Goal: Task Accomplishment & Management: Manage account settings

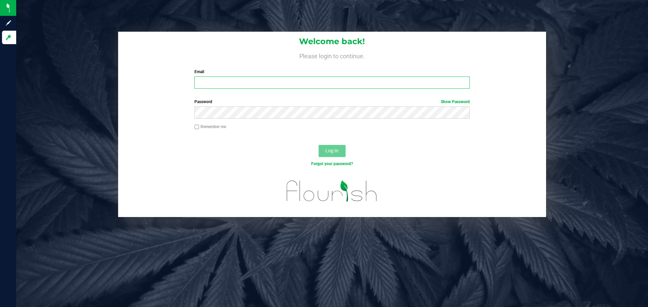
click at [251, 86] on input "Email" at bounding box center [331, 83] width 275 height 12
type input "[EMAIL_ADDRESS][DOMAIN_NAME]"
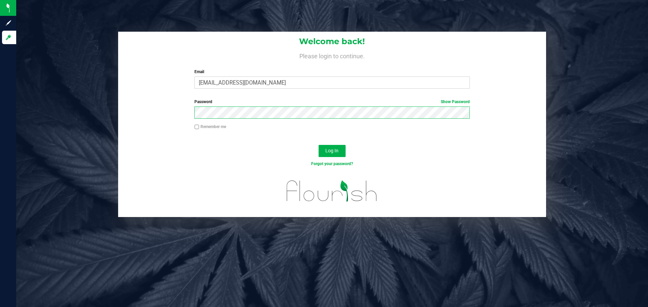
click at [319, 145] on button "Log In" at bounding box center [332, 151] width 27 height 12
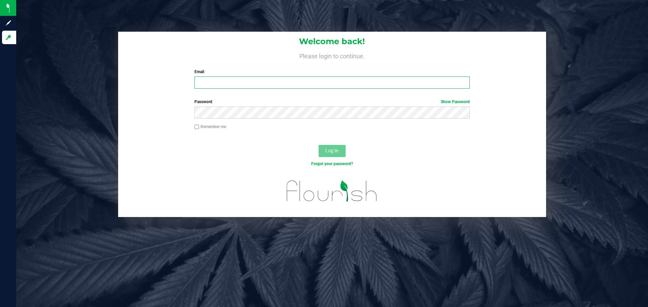
click at [223, 85] on input "Email" at bounding box center [331, 83] width 275 height 12
type input "[EMAIL_ADDRESS][DOMAIN_NAME]"
click at [319, 145] on button "Log In" at bounding box center [332, 151] width 27 height 12
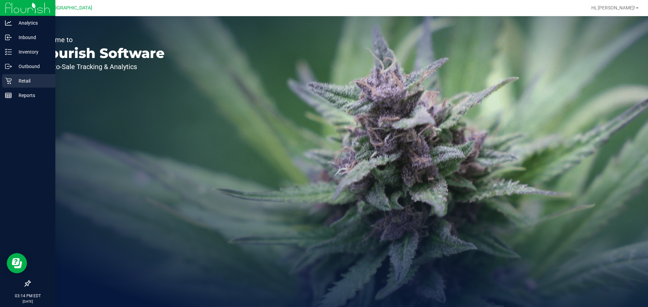
click at [3, 82] on div "Retail" at bounding box center [28, 80] width 53 height 13
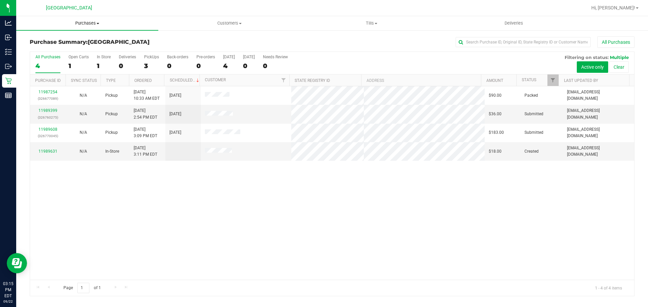
click at [83, 23] on span "Purchases" at bounding box center [87, 23] width 142 height 6
click at [34, 48] on span "Fulfillment" at bounding box center [37, 49] width 42 height 6
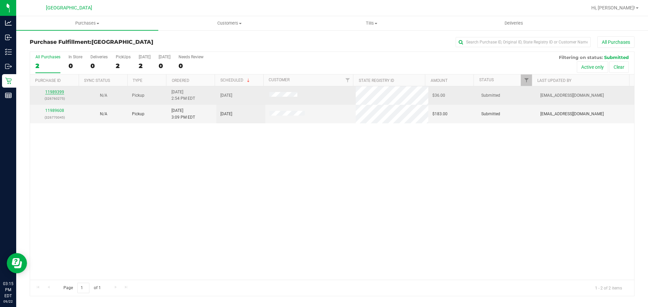
click at [55, 93] on link "11989399" at bounding box center [54, 92] width 19 height 5
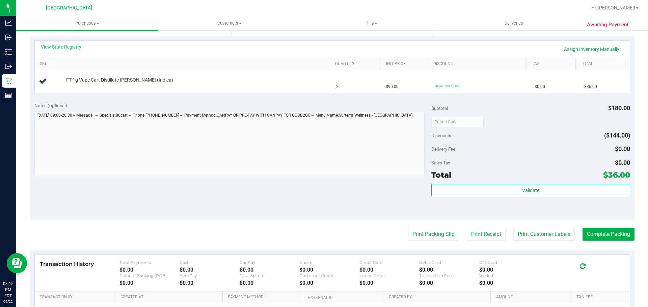
scroll to position [145, 0]
click at [434, 241] on button "Print Packing Slip" at bounding box center [433, 235] width 51 height 13
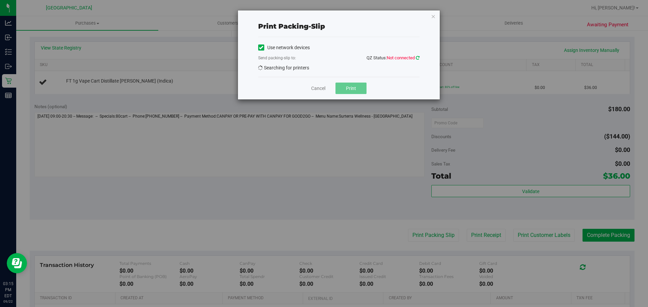
click at [417, 59] on icon at bounding box center [418, 58] width 4 height 4
click at [415, 56] on span "QZ Status: Not connected" at bounding box center [392, 57] width 53 height 5
click at [417, 57] on icon at bounding box center [418, 58] width 4 height 4
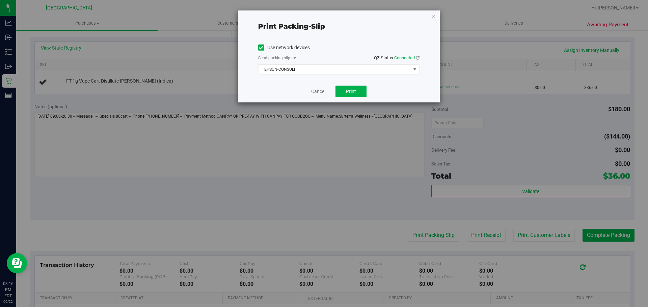
click at [255, 89] on div "Print packing-slip Use network devices Send packing-slip to: QZ Status: Connect…" at bounding box center [339, 56] width 202 height 92
click at [309, 68] on span "EPSON-CONSULT" at bounding box center [334, 69] width 152 height 9
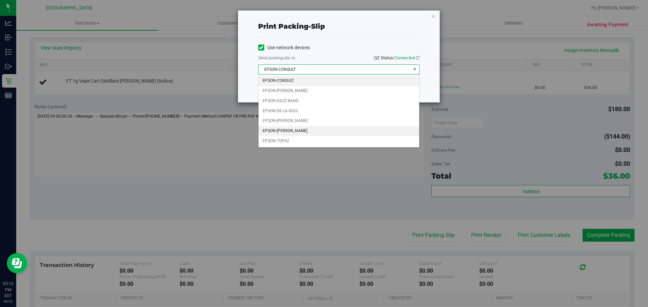
drag, startPoint x: 289, startPoint y: 129, endPoint x: 293, endPoint y: 130, distance: 3.4
click at [289, 130] on li "EPSON-RICKY-VALLEN" at bounding box center [338, 131] width 161 height 10
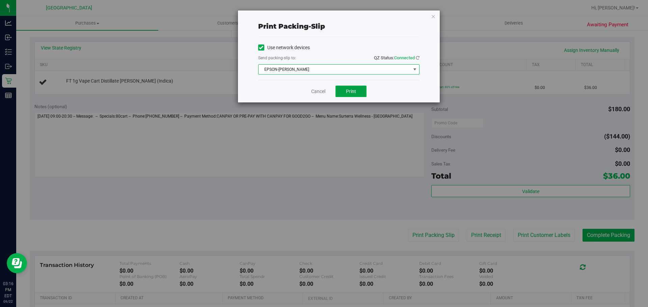
click at [350, 89] on span "Print" at bounding box center [351, 91] width 10 height 5
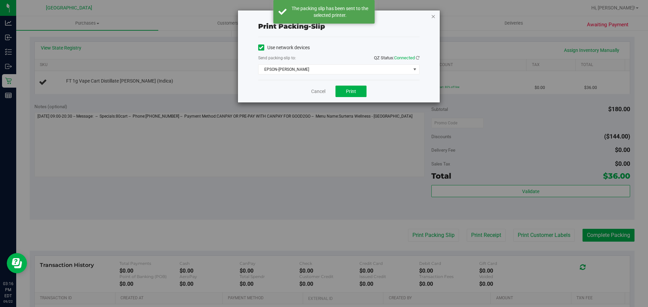
click at [435, 18] on icon "button" at bounding box center [433, 16] width 5 height 8
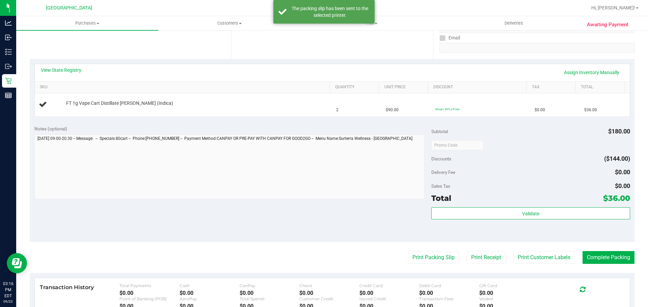
scroll to position [111, 0]
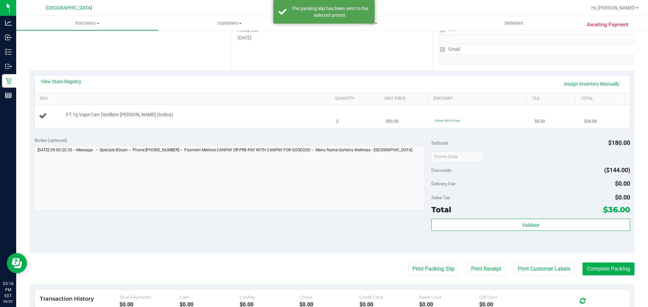
click at [164, 118] on div at bounding box center [196, 118] width 260 height 0
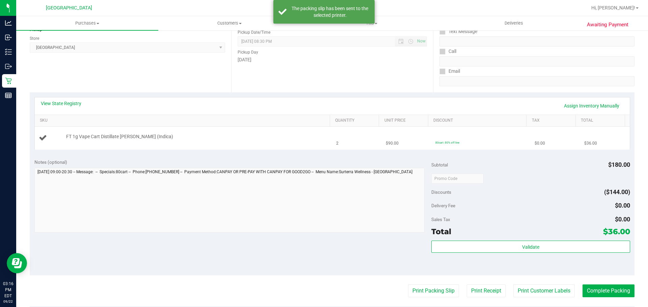
scroll to position [78, 0]
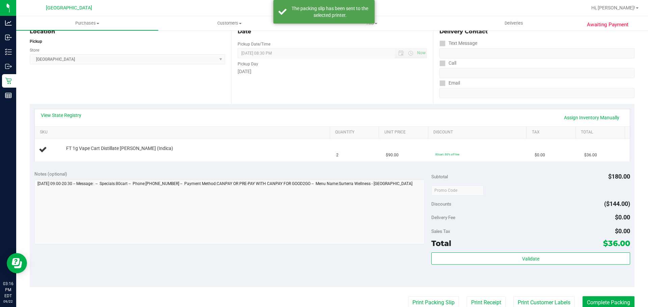
click at [138, 162] on div "View State Registry Assign Inventory Manually SKU Quantity Unit Price Discount …" at bounding box center [332, 135] width 605 height 62
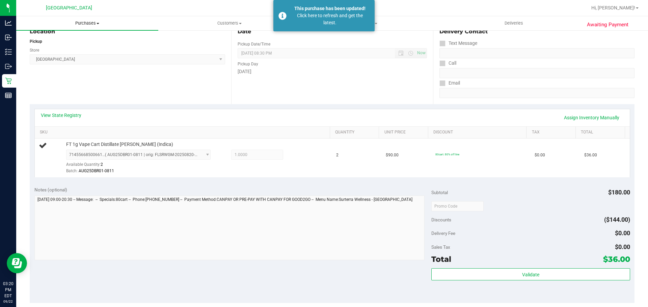
click at [82, 23] on span "Purchases" at bounding box center [87, 23] width 142 height 6
click at [43, 46] on span "Fulfillment" at bounding box center [37, 49] width 42 height 6
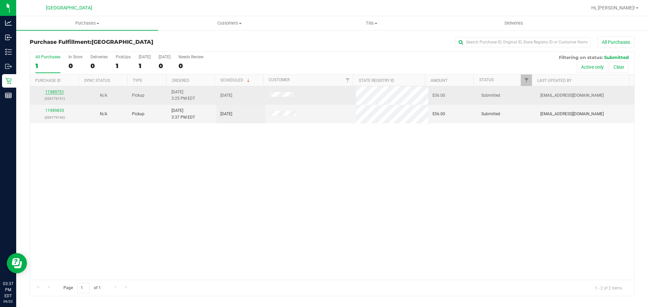
click at [51, 92] on link "11989751" at bounding box center [54, 92] width 19 height 5
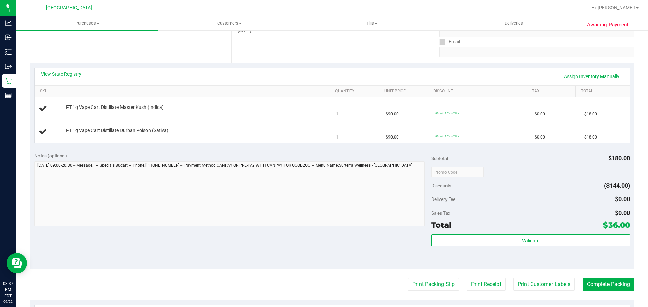
scroll to position [118, 0]
click at [430, 281] on button "Print Packing Slip" at bounding box center [433, 285] width 51 height 13
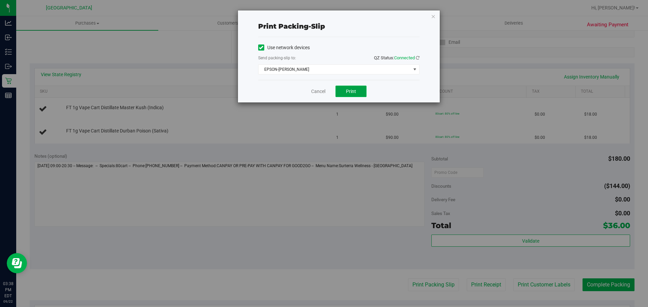
click at [353, 94] on span "Print" at bounding box center [351, 91] width 10 height 5
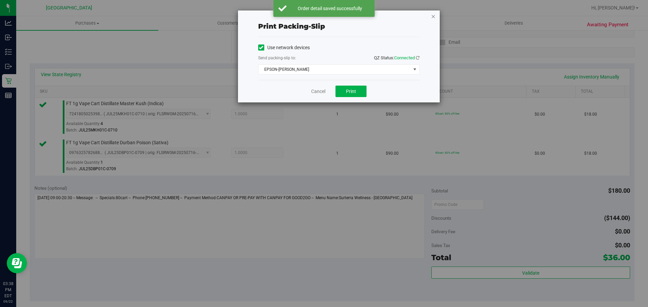
click at [432, 16] on icon "button" at bounding box center [433, 16] width 5 height 8
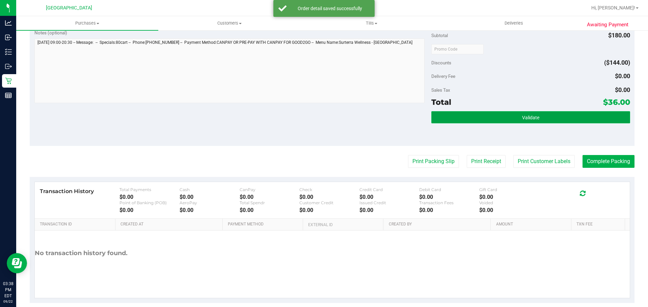
click at [479, 121] on button "Validate" at bounding box center [530, 117] width 198 height 12
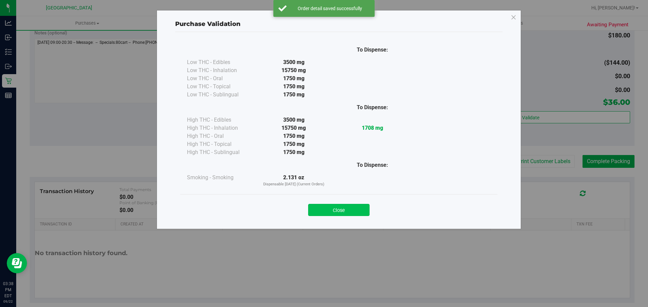
click at [348, 214] on button "Close" at bounding box center [338, 210] width 61 height 12
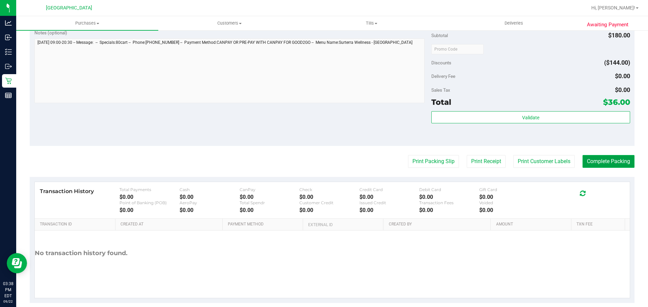
click at [607, 158] on button "Complete Packing" at bounding box center [608, 161] width 52 height 13
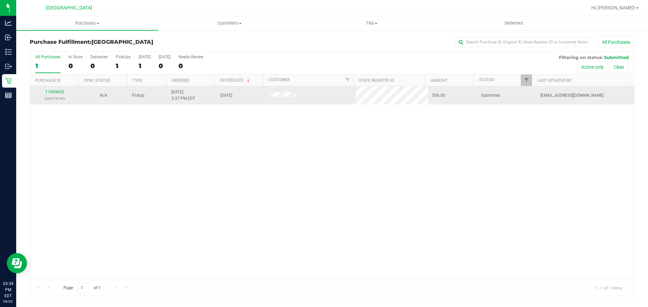
click at [50, 94] on div "11989835 (326779142)" at bounding box center [54, 95] width 41 height 13
click at [51, 92] on link "11989835" at bounding box center [54, 92] width 19 height 5
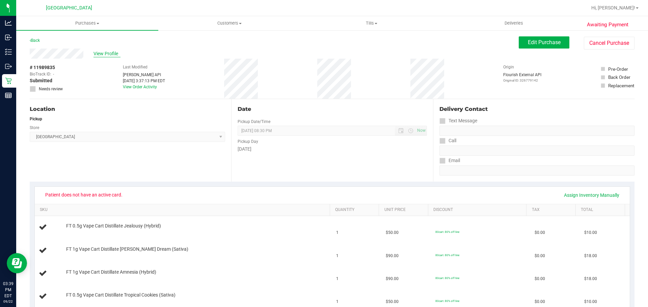
click at [101, 52] on span "View Profile" at bounding box center [106, 53] width 27 height 7
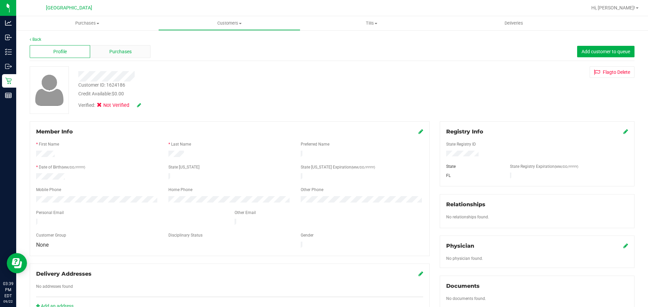
click at [131, 55] on div "Purchases" at bounding box center [120, 51] width 60 height 13
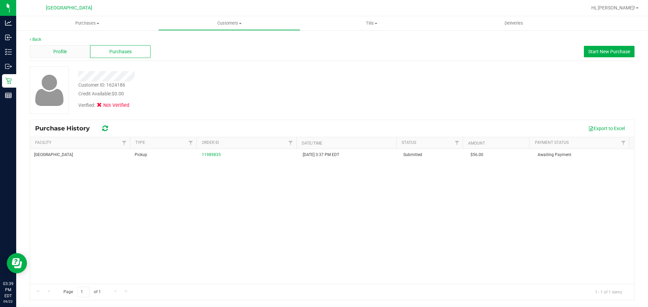
click at [65, 52] on span "Profile" at bounding box center [59, 51] width 13 height 7
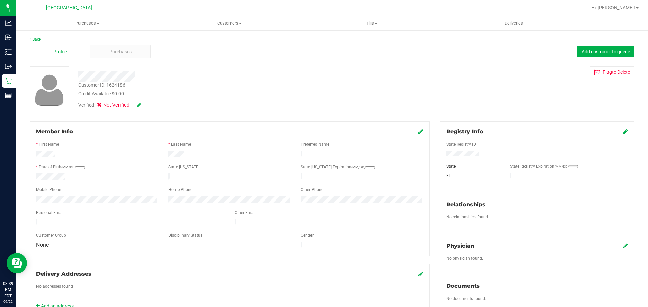
click at [37, 40] on link "Back" at bounding box center [35, 39] width 11 height 5
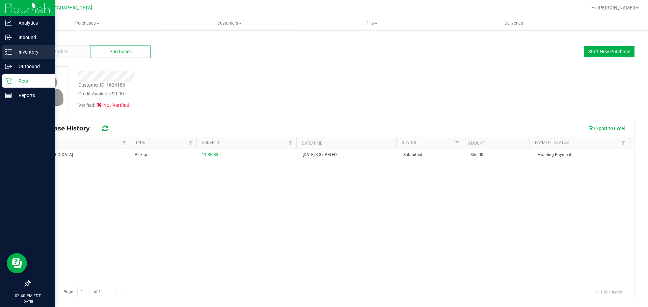
click at [22, 51] on p "Inventory" at bounding box center [32, 52] width 40 height 8
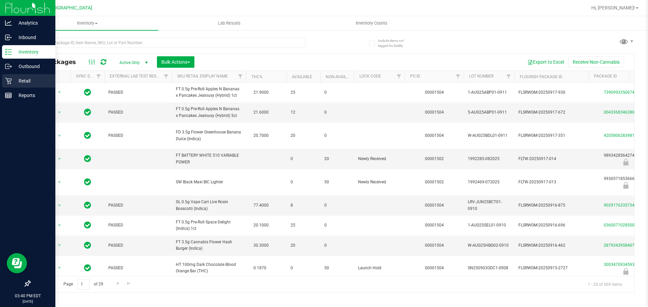
click at [8, 75] on div "Retail" at bounding box center [28, 80] width 53 height 13
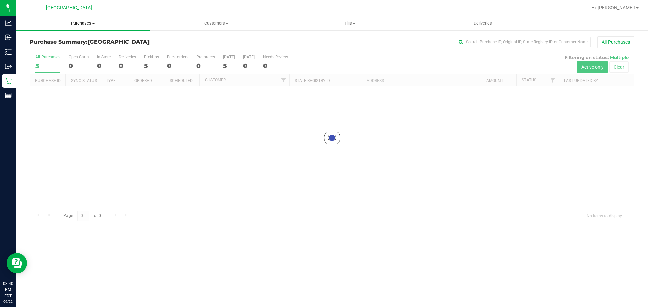
click at [83, 21] on span "Purchases" at bounding box center [82, 23] width 133 height 6
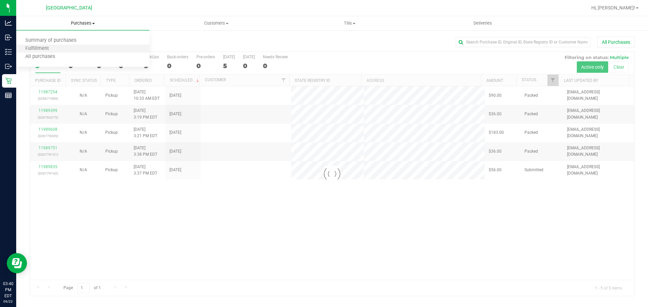
click at [61, 47] on li "Fulfillment" at bounding box center [82, 49] width 133 height 8
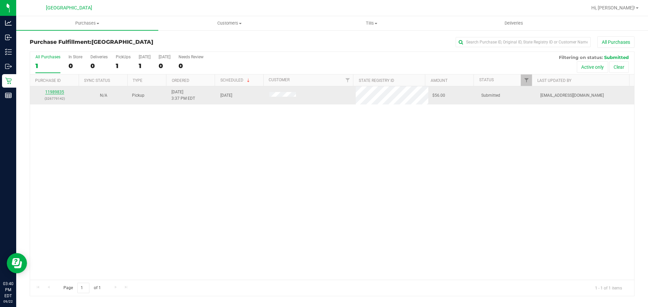
click at [52, 93] on link "11989835" at bounding box center [54, 92] width 19 height 5
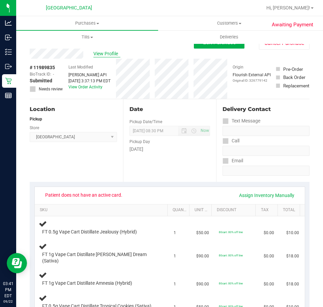
click at [113, 55] on span "View Profile" at bounding box center [106, 53] width 27 height 7
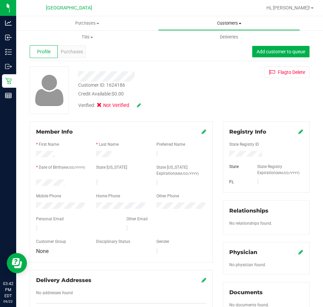
click at [226, 26] on uib-tab-heading "Customers All customers Add a new customer All physicians" at bounding box center [229, 23] width 141 height 13
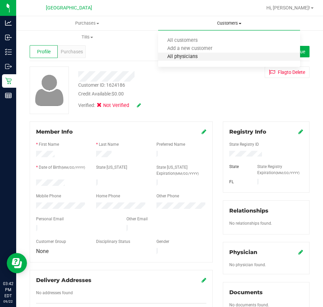
click at [186, 58] on span "All physicians" at bounding box center [182, 57] width 49 height 6
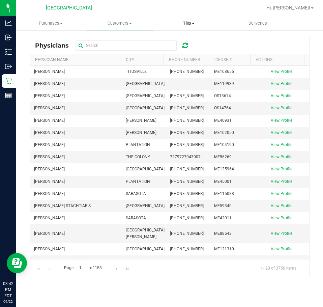
click at [218, 22] on span "Tills" at bounding box center [189, 23] width 68 height 6
click at [124, 20] on uib-tab-heading "Customers All customers Add a new customer All physicians" at bounding box center [120, 23] width 68 height 13
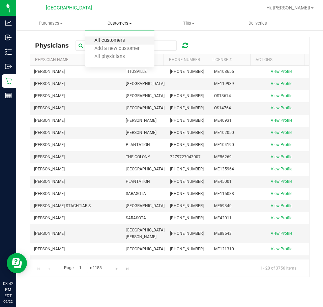
click at [123, 38] on span "All customers" at bounding box center [109, 41] width 49 height 6
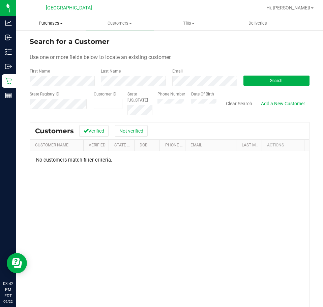
click at [48, 24] on span "Purchases" at bounding box center [50, 23] width 69 height 6
click at [38, 46] on span "Fulfillment" at bounding box center [37, 49] width 42 height 6
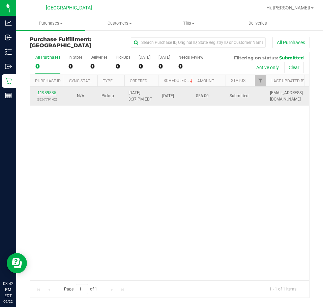
click at [55, 92] on link "11989835" at bounding box center [46, 92] width 19 height 5
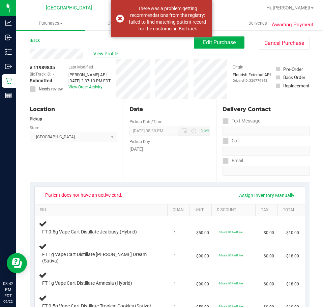
click at [105, 51] on span "View Profile" at bounding box center [106, 53] width 27 height 7
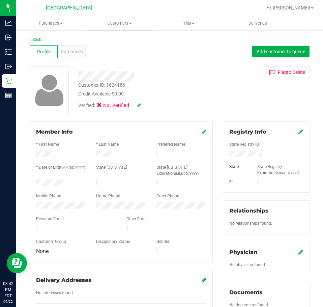
click at [299, 132] on icon at bounding box center [301, 131] width 5 height 5
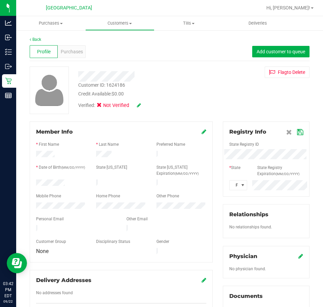
click at [297, 132] on icon at bounding box center [300, 132] width 6 height 5
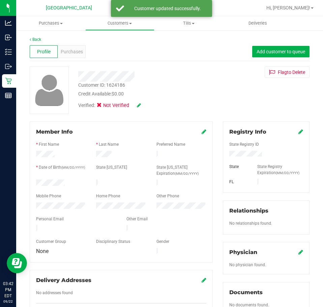
click at [302, 130] on div "Registry Info State Registry ID State State Registry Expiration (MM/DD/YYYY) FL" at bounding box center [266, 156] width 87 height 71
click at [299, 131] on icon at bounding box center [301, 131] width 5 height 5
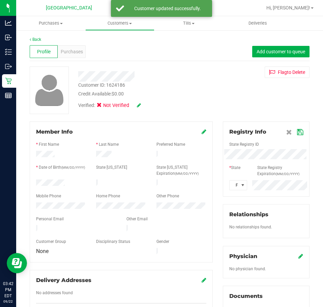
click at [259, 149] on div "State Registry ID" at bounding box center [266, 145] width 84 height 8
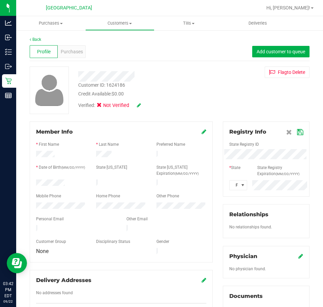
click at [139, 106] on icon at bounding box center [139, 105] width 4 height 5
click at [102, 106] on icon at bounding box center [101, 106] width 4 height 0
click at [0, 0] on input "Medical" at bounding box center [0, 0] width 0 height 0
click at [152, 105] on div "Verified: Medical" at bounding box center [145, 106] width 145 height 17
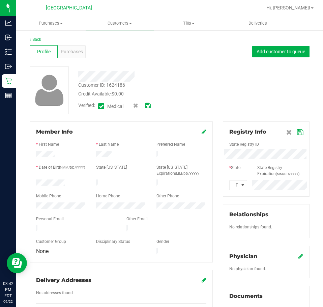
click at [149, 100] on div "Verified: Medical" at bounding box center [145, 106] width 145 height 17
click at [150, 105] on icon at bounding box center [147, 105] width 5 height 5
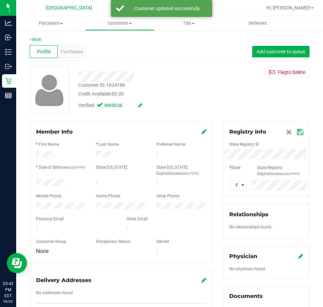
click at [297, 130] on icon at bounding box center [300, 132] width 6 height 5
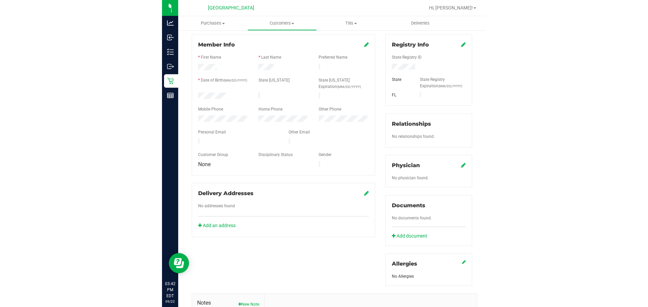
scroll to position [51, 0]
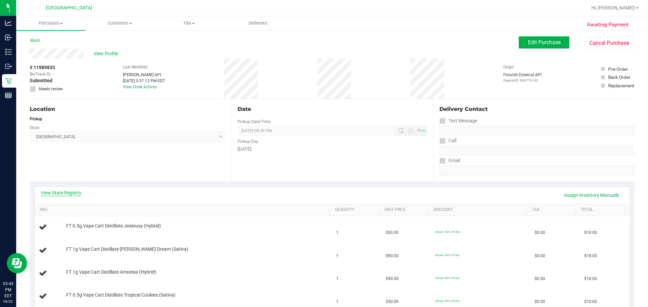
click at [75, 191] on link "View State Registry" at bounding box center [61, 193] width 40 height 7
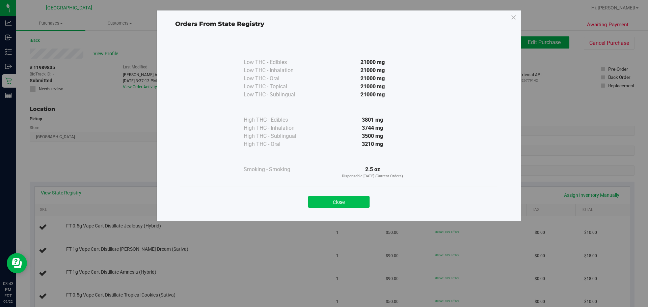
click at [366, 198] on button "Close" at bounding box center [338, 202] width 61 height 12
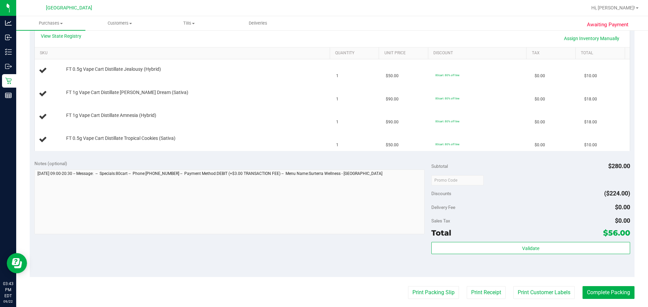
scroll to position [169, 0]
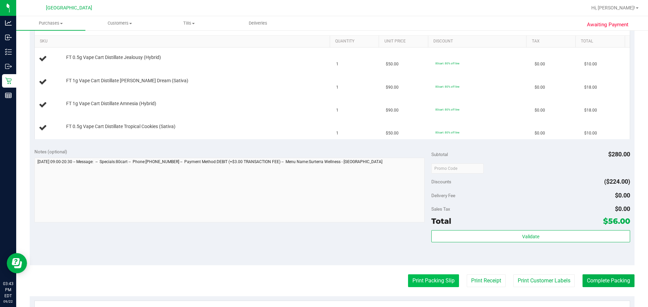
click at [435, 279] on button "Print Packing Slip" at bounding box center [433, 281] width 51 height 13
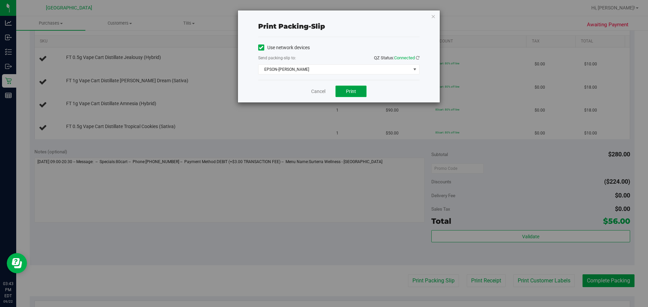
click at [351, 93] on span "Print" at bounding box center [351, 91] width 10 height 5
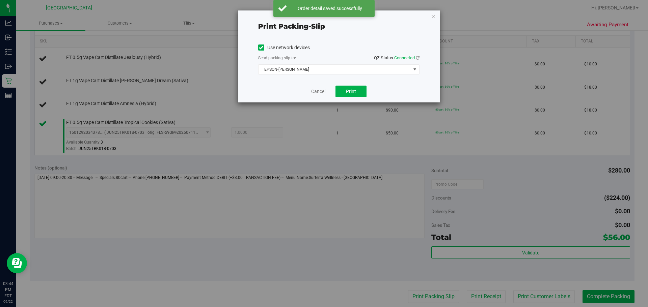
drag, startPoint x: 434, startPoint y: 14, endPoint x: 433, endPoint y: 18, distance: 4.2
click at [434, 15] on icon "button" at bounding box center [433, 16] width 5 height 8
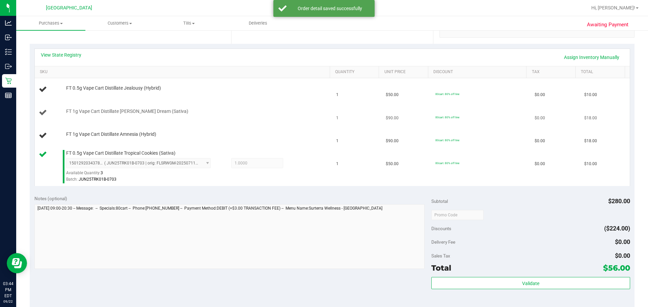
scroll to position [101, 0]
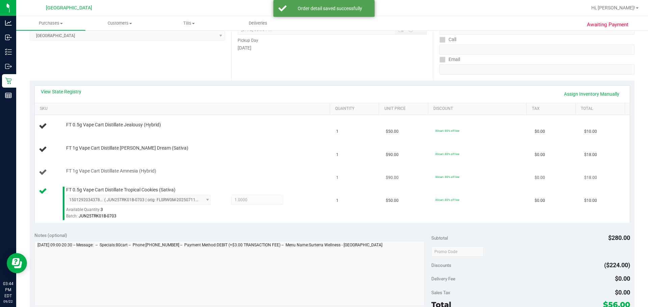
click at [271, 161] on td "FT 1g Vape Cart Distillate Amnesia (Hybrid)" at bounding box center [184, 172] width 298 height 23
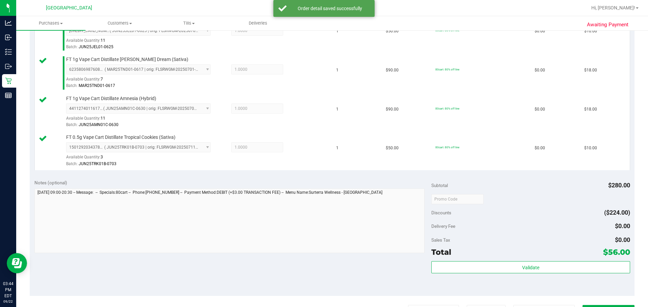
scroll to position [202, 0]
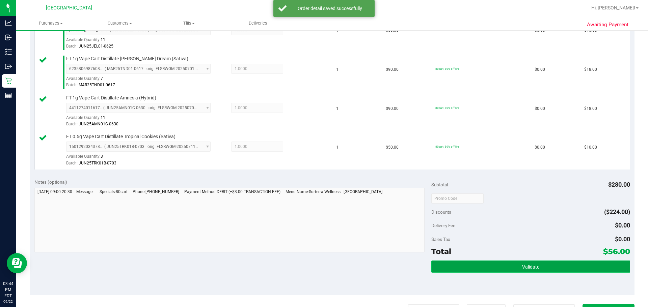
click at [481, 268] on button "Validate" at bounding box center [530, 267] width 198 height 12
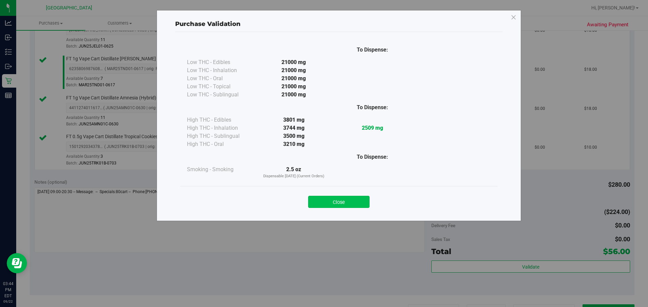
click at [321, 199] on button "Close" at bounding box center [338, 202] width 61 height 12
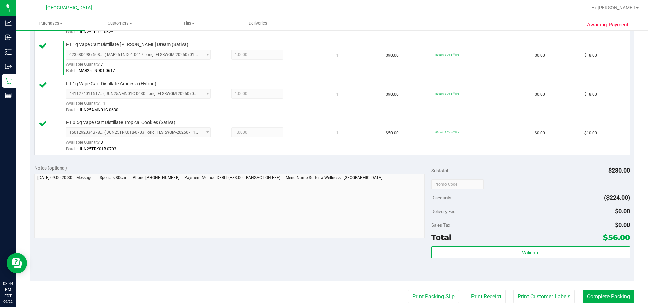
scroll to position [236, 0]
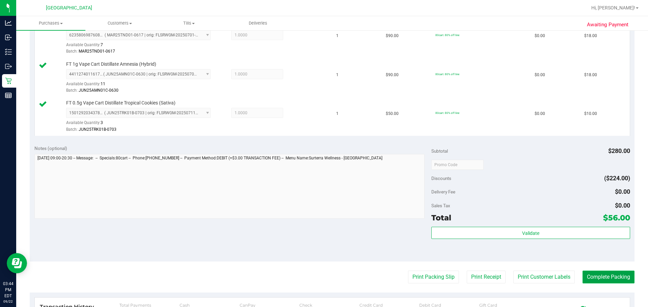
click at [585, 273] on button "Complete Packing" at bounding box center [608, 277] width 52 height 13
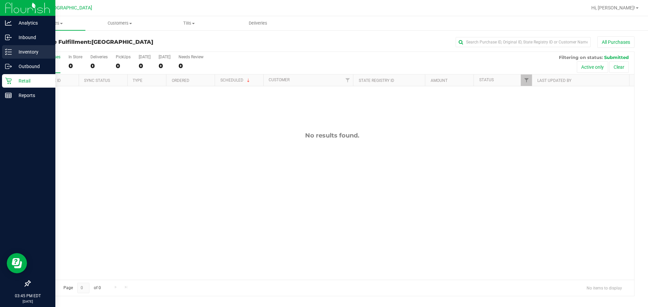
click at [14, 51] on p "Inventory" at bounding box center [32, 52] width 40 height 8
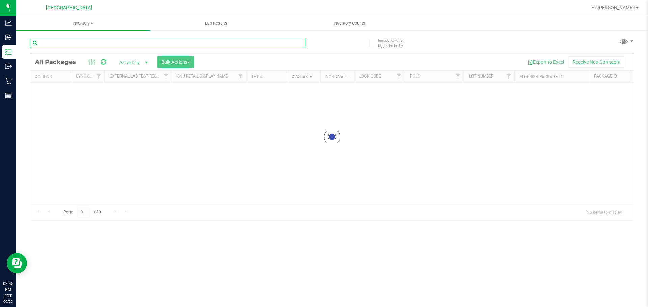
click at [93, 44] on input "text" at bounding box center [168, 43] width 276 height 10
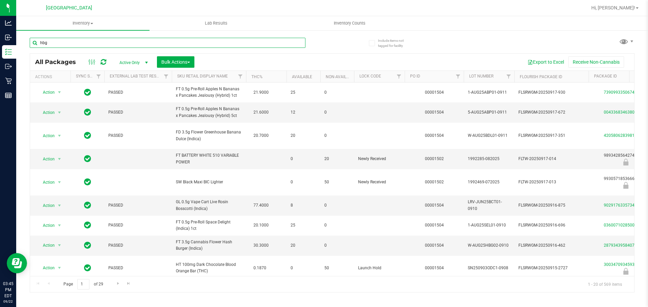
type input "hbg"
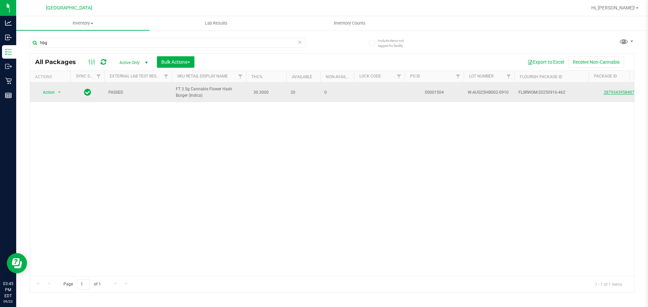
click at [606, 93] on link "2879343958407198" at bounding box center [623, 92] width 38 height 5
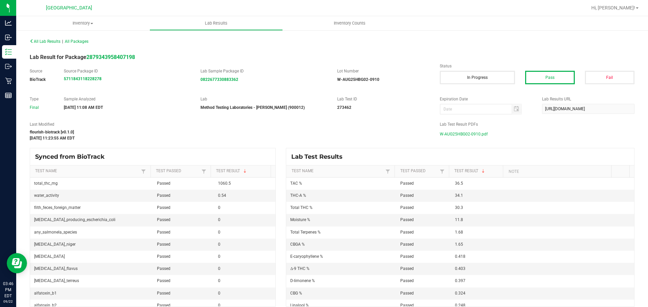
click at [448, 132] on span "W-AUG25HBG02-0910.pdf" at bounding box center [464, 134] width 48 height 10
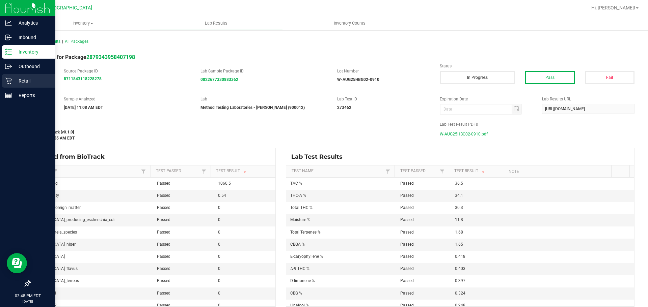
click at [11, 78] on icon at bounding box center [8, 81] width 7 height 7
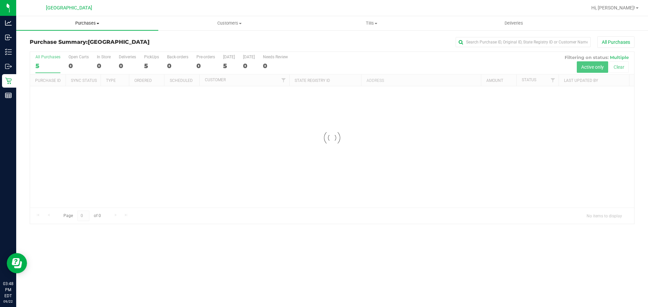
click at [89, 25] on span "Purchases" at bounding box center [87, 23] width 142 height 6
click at [58, 50] on li "Fulfillment" at bounding box center [87, 49] width 142 height 8
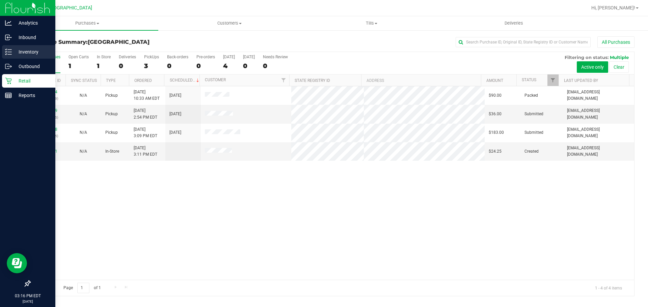
click at [15, 54] on p "Inventory" at bounding box center [32, 52] width 40 height 8
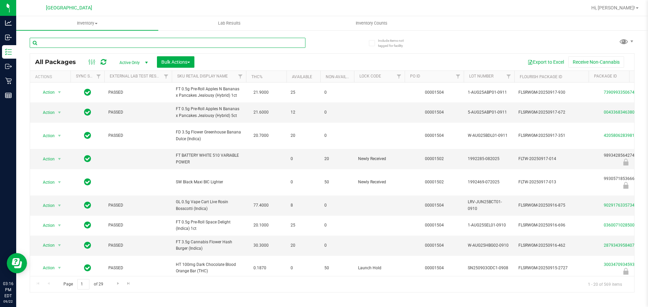
click at [65, 43] on input "text" at bounding box center [168, 43] width 276 height 10
type input "7074768208060475"
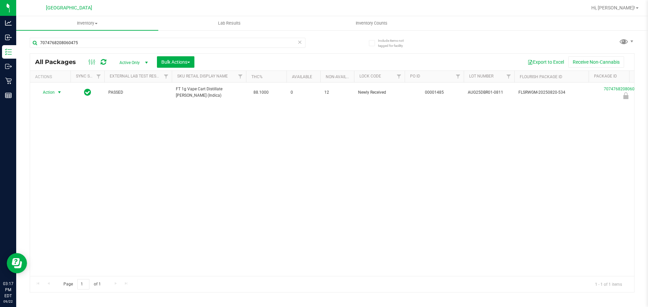
drag, startPoint x: 55, startPoint y: 92, endPoint x: 67, endPoint y: 131, distance: 40.8
click at [55, 92] on span "Action" at bounding box center [50, 92] width 27 height 9
click at [60, 168] on li "Unlock package" at bounding box center [58, 173] width 43 height 10
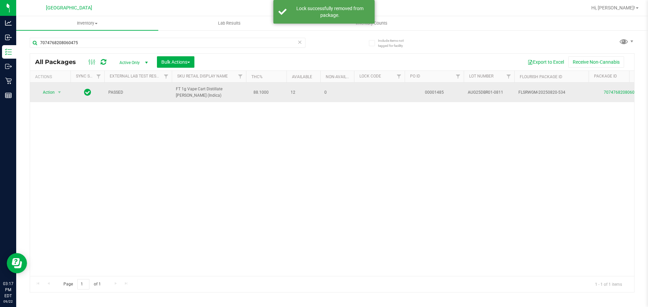
click at [196, 92] on span "FT 1g Vape Cart Distillate [PERSON_NAME] (Indica)" at bounding box center [209, 92] width 66 height 13
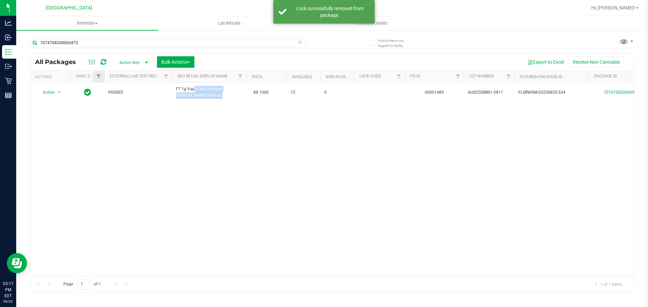
copy td "FT 1g Vape Cart Distillate [PERSON_NAME] (Indica)"
click at [69, 41] on input "7074768208060475" at bounding box center [168, 43] width 276 height 10
paste input "FT 1g Vape Cart Distillate [PERSON_NAME] (Indica)"
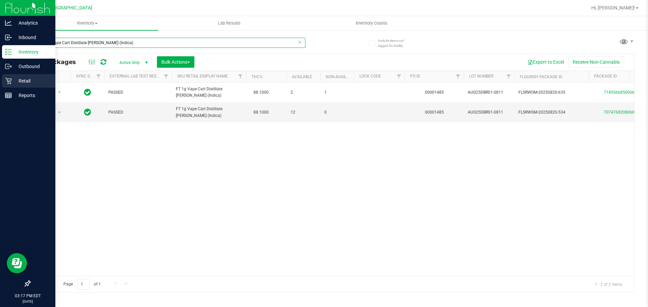
type input "FT 1g Vape Cart Distillate [PERSON_NAME] (Indica)"
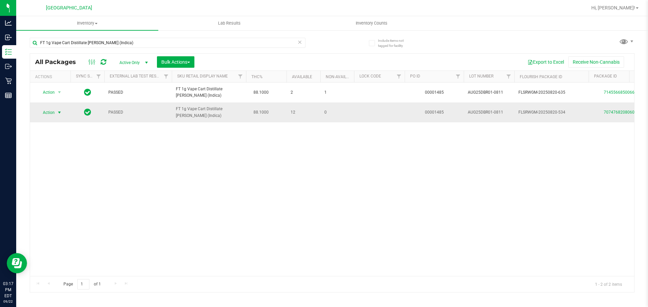
click at [44, 112] on span "Action" at bounding box center [46, 112] width 18 height 9
click at [54, 112] on span "Action" at bounding box center [46, 112] width 18 height 9
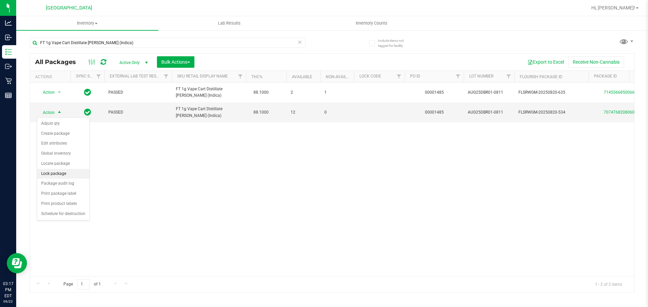
click at [59, 176] on li "Lock package" at bounding box center [63, 174] width 52 height 10
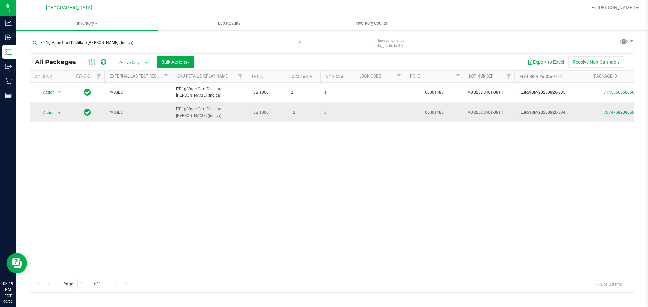
click at [59, 112] on span "select" at bounding box center [59, 112] width 5 height 5
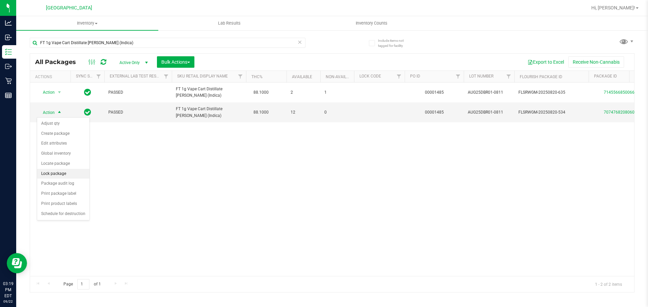
click at [63, 177] on li "Lock package" at bounding box center [63, 174] width 52 height 10
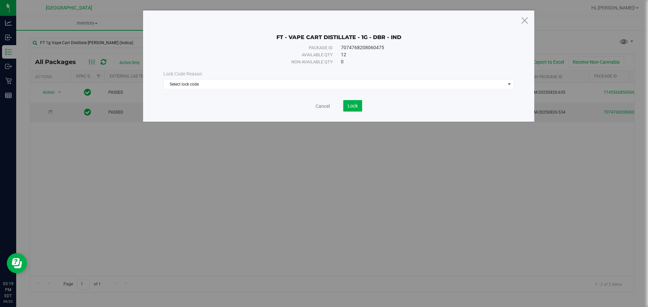
click at [178, 76] on span "Lock Code Reason" at bounding box center [182, 73] width 39 height 5
click at [180, 81] on span "Select lock code" at bounding box center [334, 84] width 341 height 9
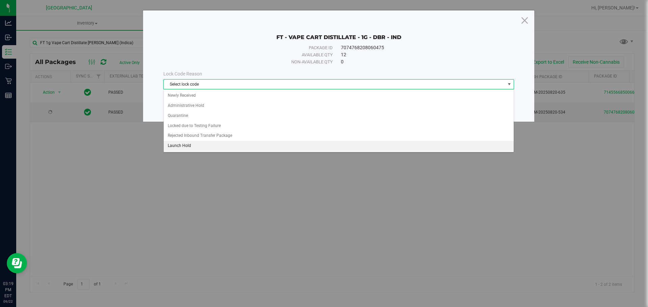
click at [195, 148] on li "Launch Hold" at bounding box center [339, 146] width 350 height 10
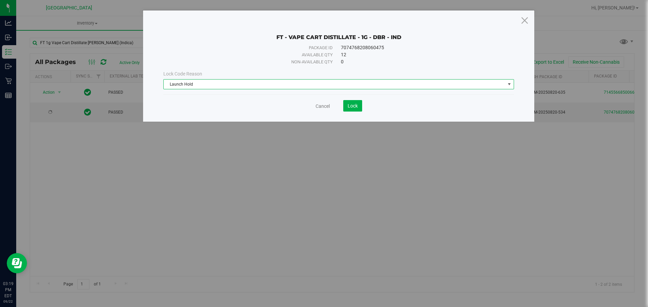
click at [206, 86] on span "Launch Hold" at bounding box center [334, 84] width 341 height 9
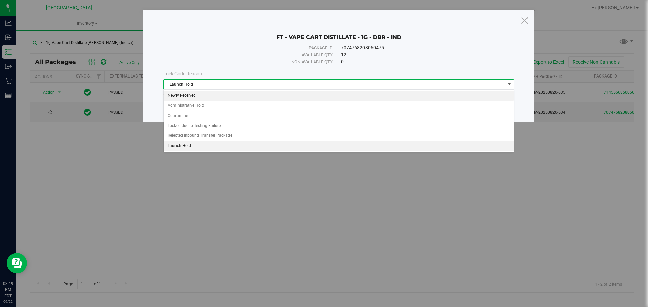
click at [202, 95] on li "Newly Received" at bounding box center [339, 96] width 350 height 10
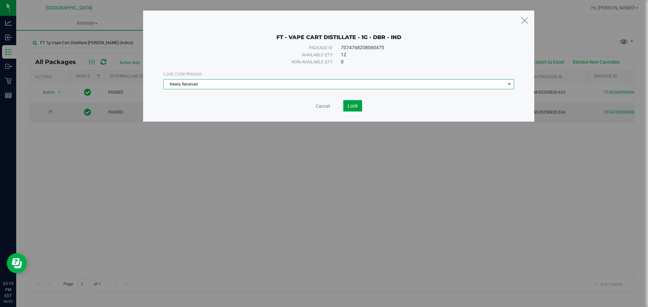
click at [361, 105] on button "Lock" at bounding box center [352, 105] width 19 height 11
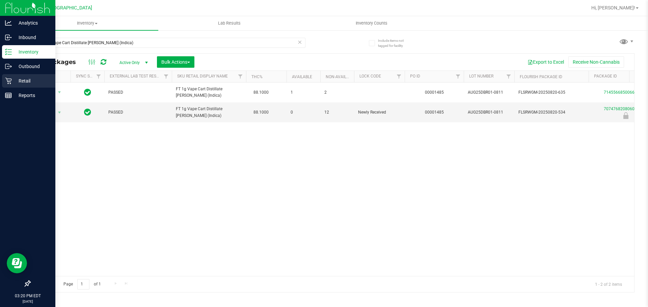
click at [9, 80] on icon at bounding box center [8, 81] width 7 height 7
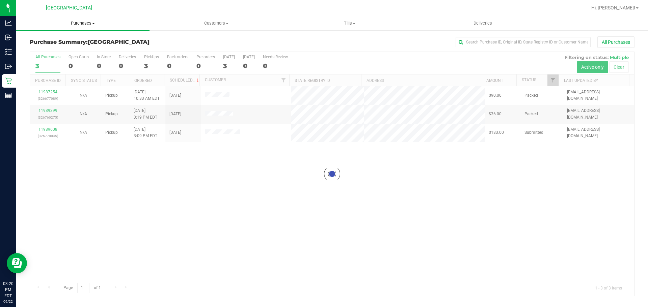
click at [87, 26] on span "Purchases" at bounding box center [82, 23] width 133 height 6
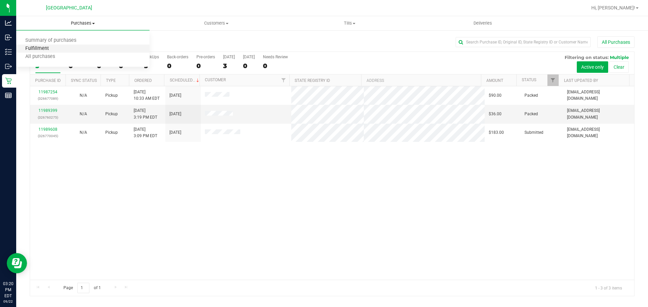
click at [40, 50] on span "Fulfillment" at bounding box center [37, 49] width 42 height 6
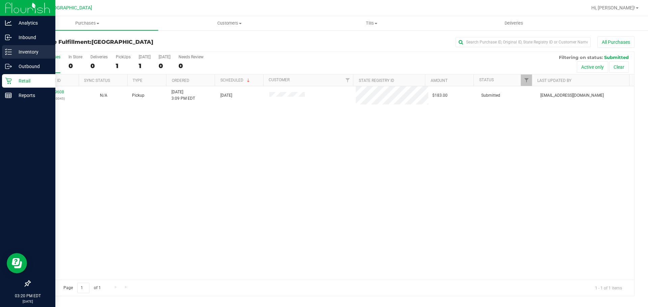
click at [1, 52] on link "Inventory" at bounding box center [27, 52] width 55 height 15
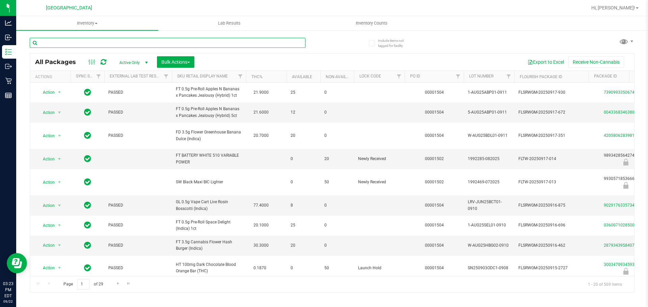
click at [99, 42] on input "text" at bounding box center [168, 43] width 276 height 10
paste input "SN250728DC1-0804"
type input "SN250728DC1-0804"
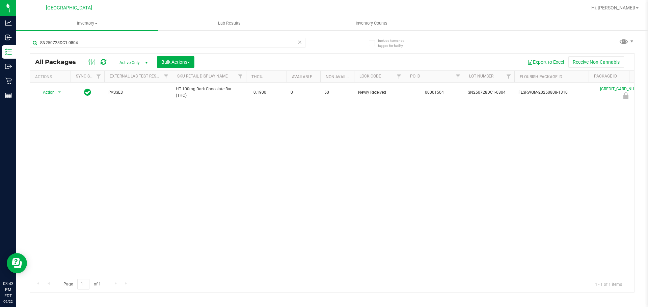
click at [17, 50] on div "Include items not tagged for facility SN250728DC1-0804 All Packages Active Only…" at bounding box center [332, 133] width 632 height 206
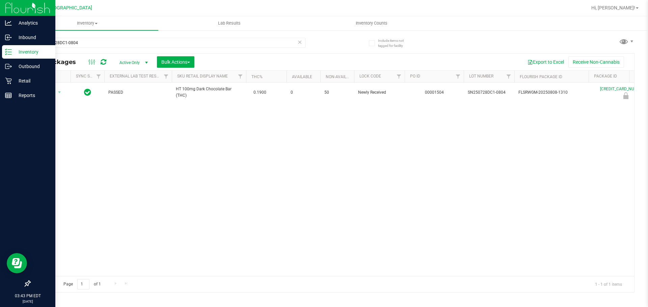
click at [16, 50] on p "Inventory" at bounding box center [32, 52] width 40 height 8
click at [17, 50] on p "Inventory" at bounding box center [32, 52] width 40 height 8
click at [6, 76] on div "Retail" at bounding box center [28, 80] width 53 height 13
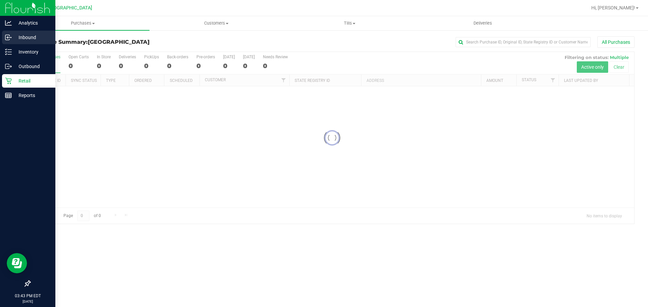
click at [25, 39] on p "Inbound" at bounding box center [32, 37] width 40 height 8
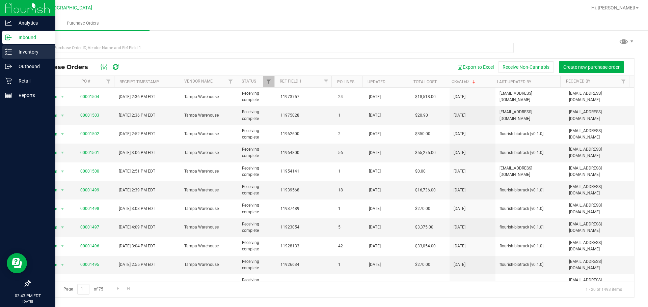
click at [23, 54] on p "Inventory" at bounding box center [32, 52] width 40 height 8
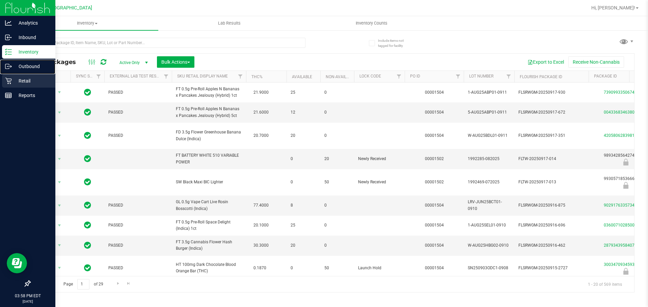
drag, startPoint x: 1, startPoint y: 70, endPoint x: 3, endPoint y: 75, distance: 5.5
click at [1, 70] on link "Outbound" at bounding box center [27, 67] width 55 height 15
click at [8, 79] on icon at bounding box center [8, 81] width 7 height 7
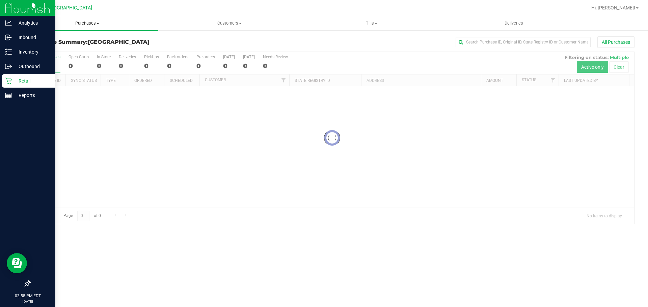
click at [80, 26] on uib-tab-heading "Purchases Summary of purchases Fulfillment All purchases" at bounding box center [87, 23] width 142 height 14
click at [61, 51] on li "Fulfillment" at bounding box center [87, 49] width 142 height 8
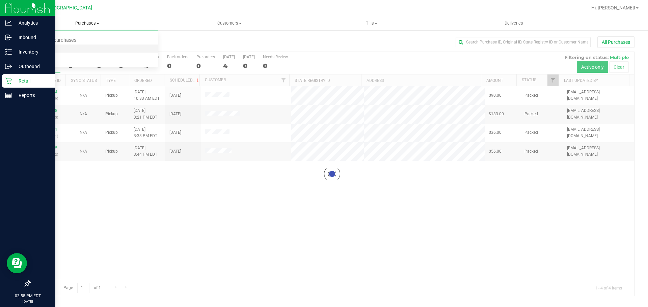
click at [57, 49] on li "Fulfillment" at bounding box center [87, 49] width 142 height 8
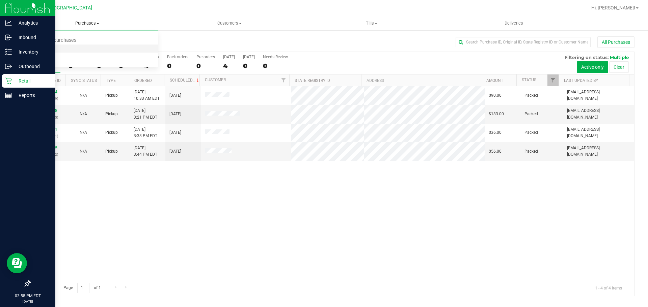
click at [57, 49] on li "Fulfillment" at bounding box center [87, 49] width 142 height 8
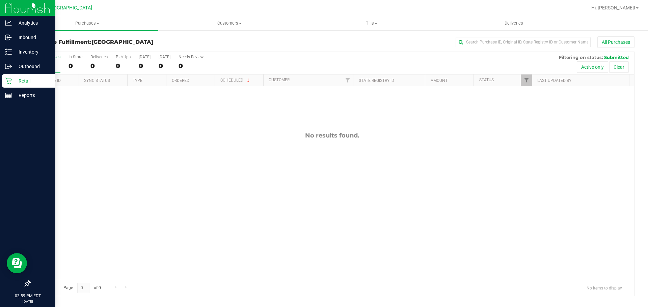
click at [211, 226] on div "No results found." at bounding box center [332, 205] width 604 height 239
click at [7, 53] on icon at bounding box center [8, 52] width 7 height 7
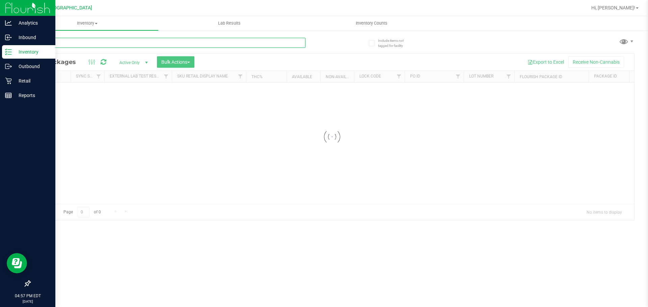
click at [183, 40] on input "text" at bounding box center [168, 43] width 276 height 10
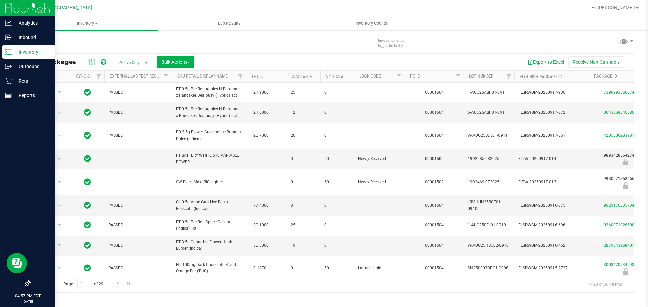
type input "dsc"
